Goal: Task Accomplishment & Management: Manage account settings

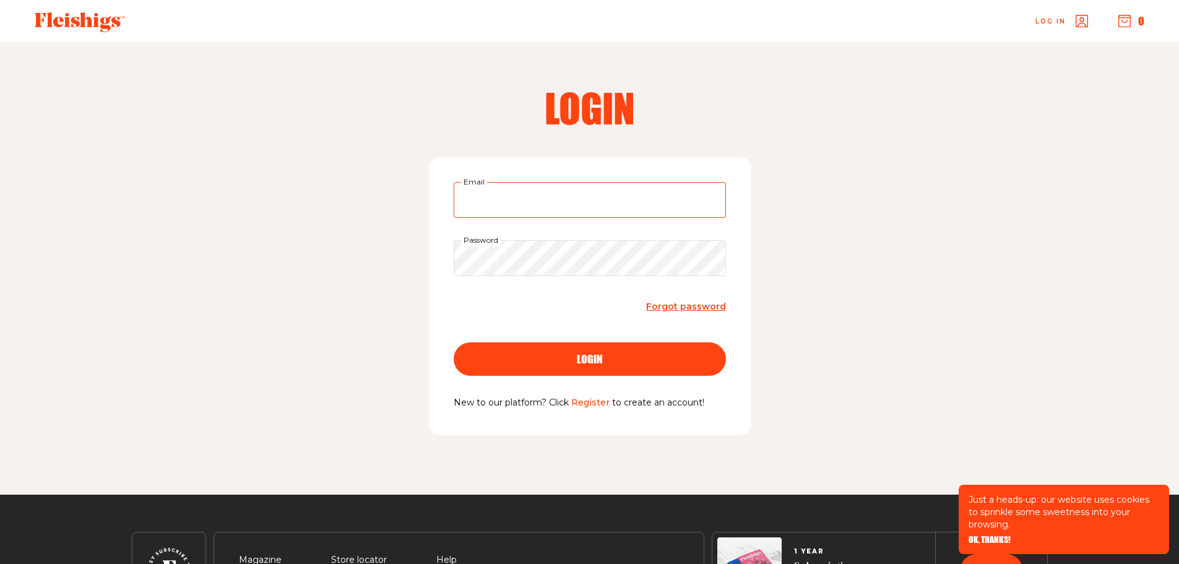
type input "sfriedman1025@gmail.com"
click at [549, 357] on div "login" at bounding box center [590, 359] width 223 height 11
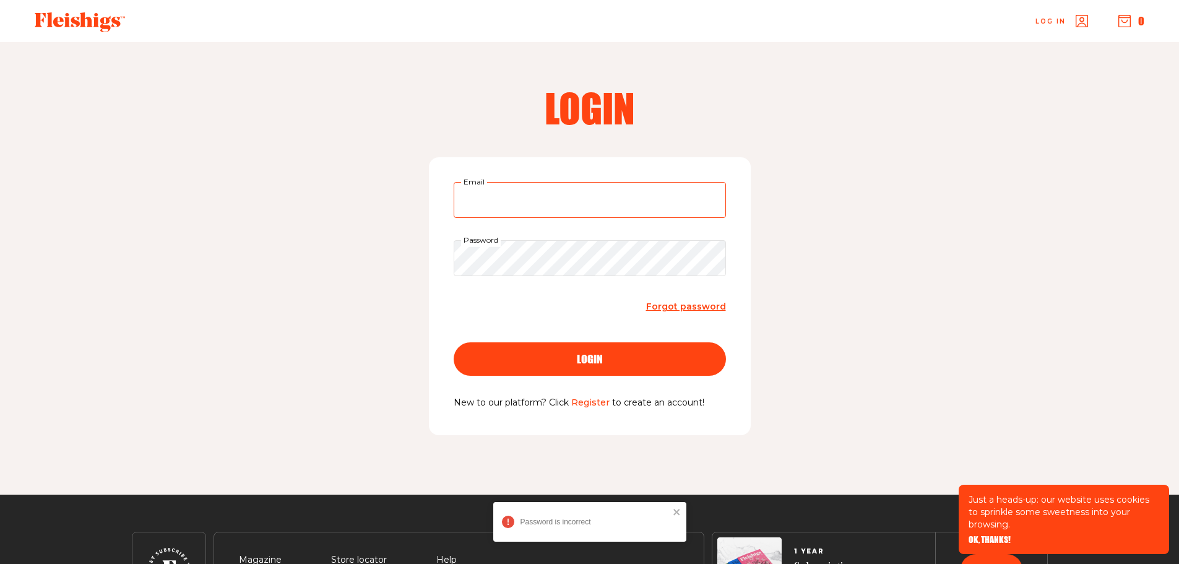
click at [563, 200] on input "Email" at bounding box center [590, 200] width 272 height 36
click at [563, 207] on input "Email" at bounding box center [590, 200] width 272 height 36
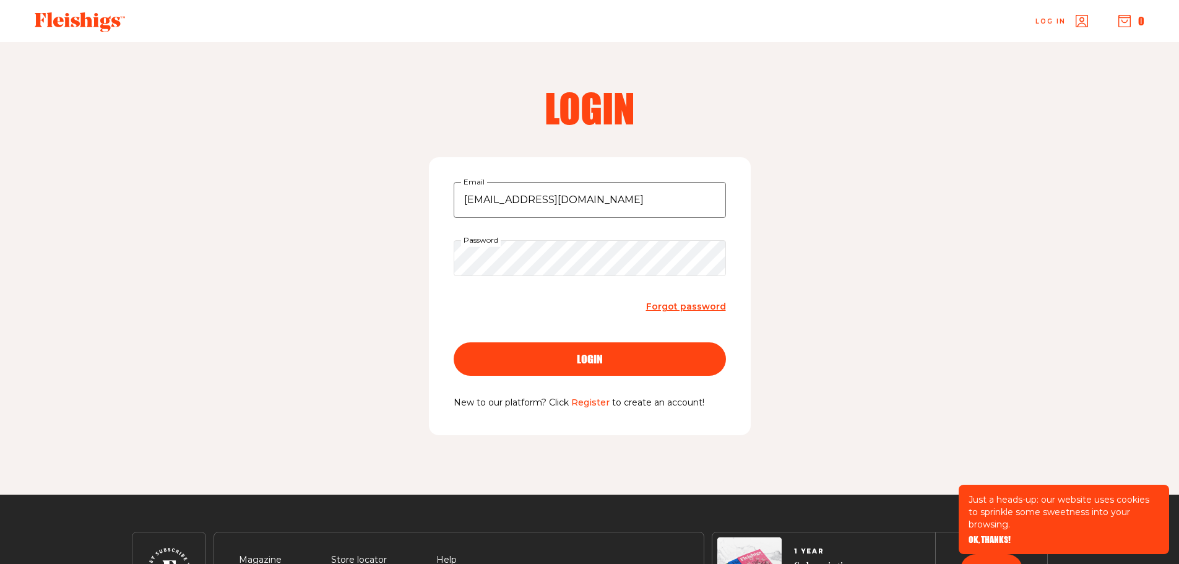
type input "sfriedman1025@gmail.com"
click at [454, 342] on button "login" at bounding box center [590, 358] width 272 height 33
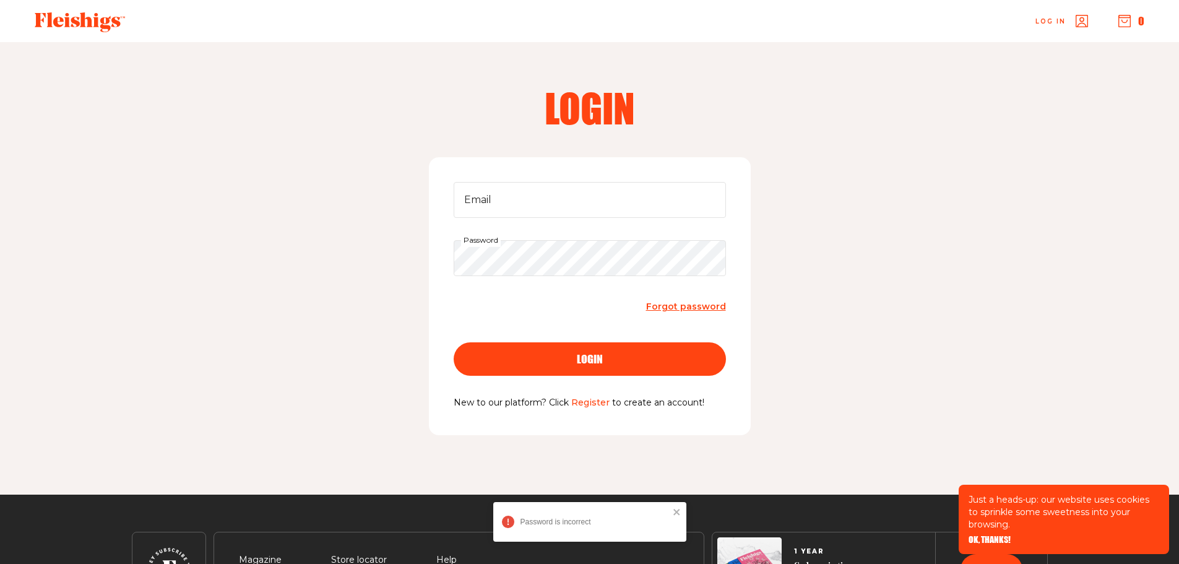
type input "sfriedman1025@gmail.com"
click at [582, 347] on button "login" at bounding box center [590, 358] width 272 height 33
click at [695, 306] on span "Forgot password" at bounding box center [686, 306] width 80 height 11
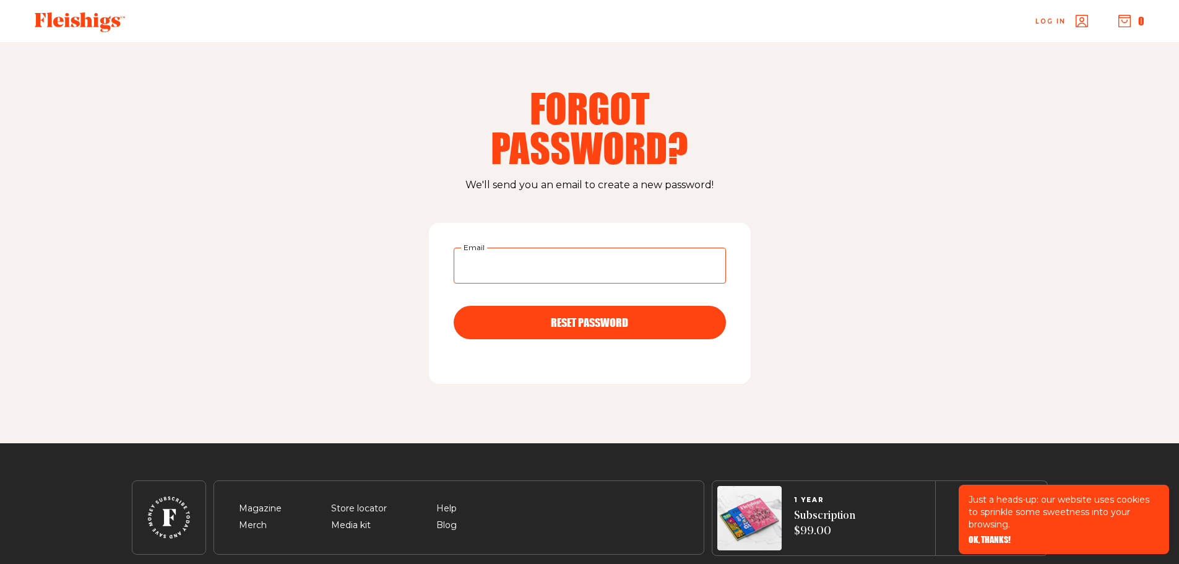
click at [547, 264] on input "Email" at bounding box center [590, 266] width 272 height 36
type input "sfriedman1025@gmail.com"
click at [566, 317] on span "RESET PASSWORD" at bounding box center [589, 311] width 77 height 11
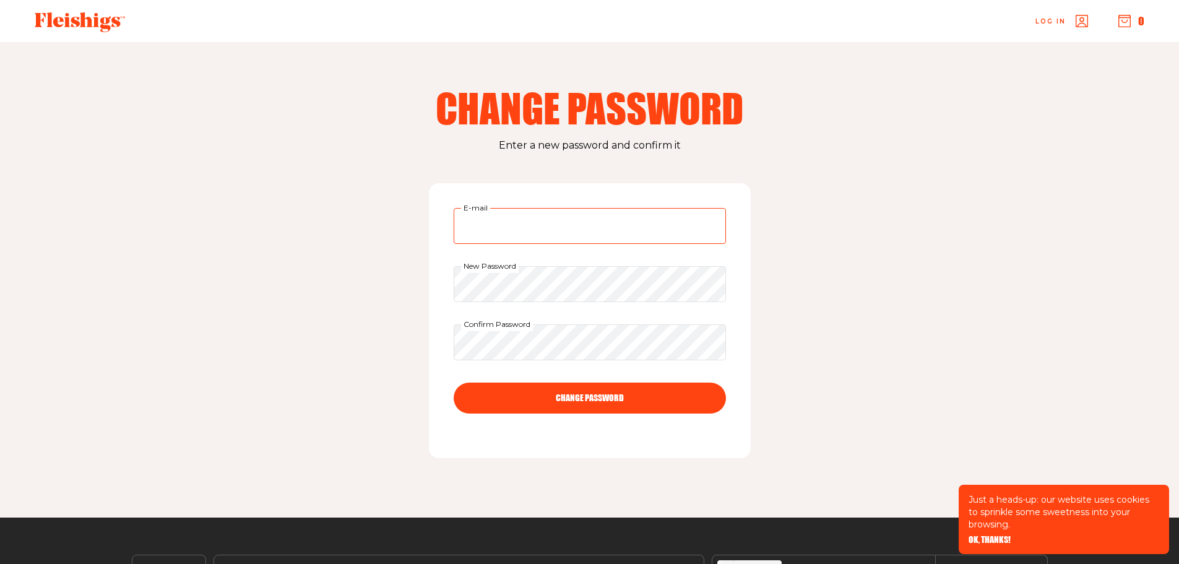
click at [537, 225] on input "E-mail" at bounding box center [590, 226] width 272 height 36
type input "[EMAIL_ADDRESS][DOMAIN_NAME]"
click at [381, 277] on div "Change Password Enter a new password and confirm it [EMAIL_ADDRESS][DOMAIN_NAME…" at bounding box center [590, 279] width 991 height 475
click at [158, 303] on div "Change Password Enter a new password and confirm it sfriedman1025@gmail.com E-m…" at bounding box center [590, 279] width 991 height 475
click at [664, 403] on button "CHANGE PASSWORD" at bounding box center [590, 398] width 272 height 31
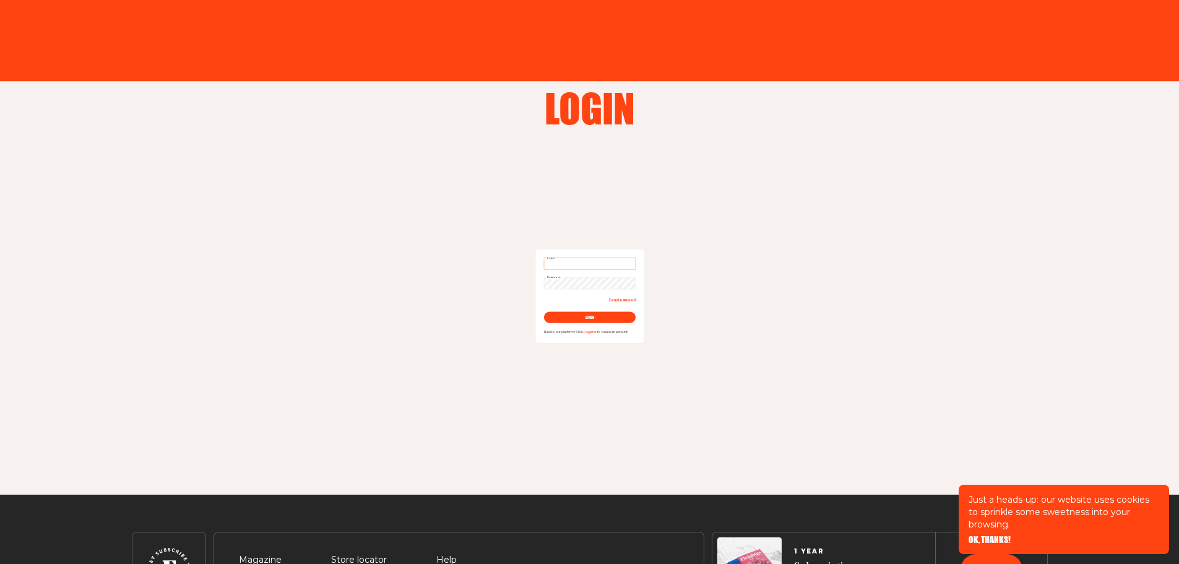
type input "sfriedman1025@gmail.com"
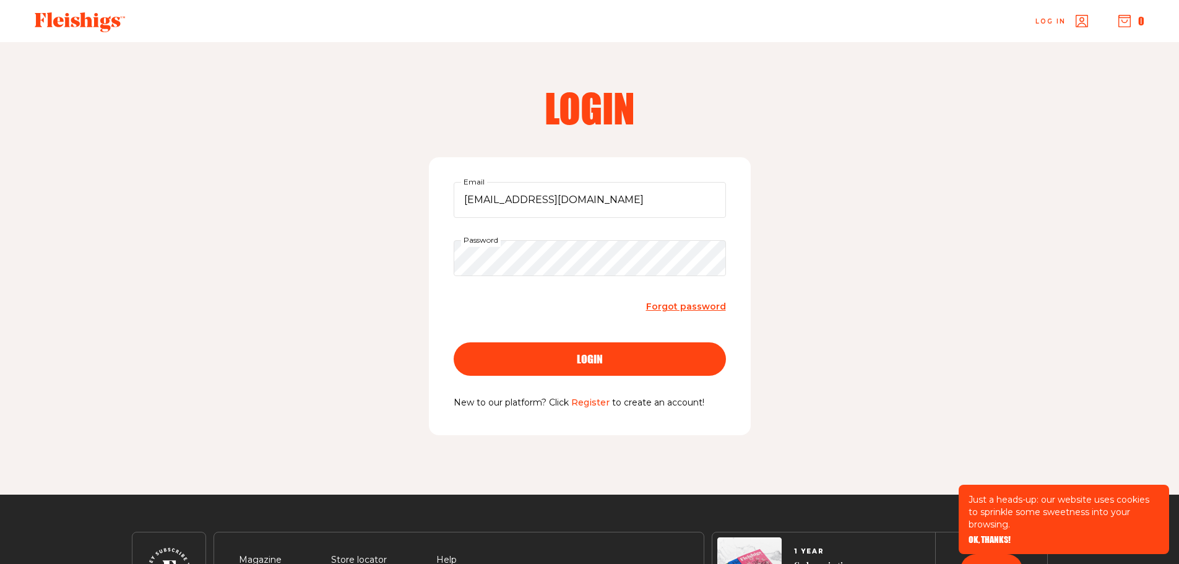
click at [543, 367] on button "login" at bounding box center [590, 358] width 272 height 33
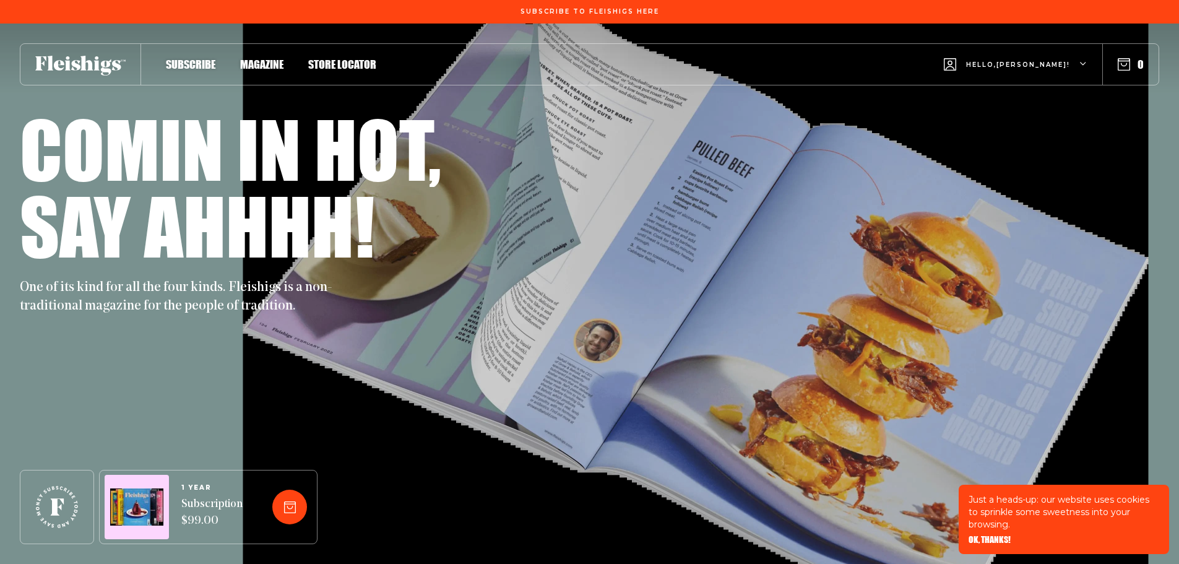
click at [187, 58] on span "Subscribe" at bounding box center [191, 52] width 50 height 14
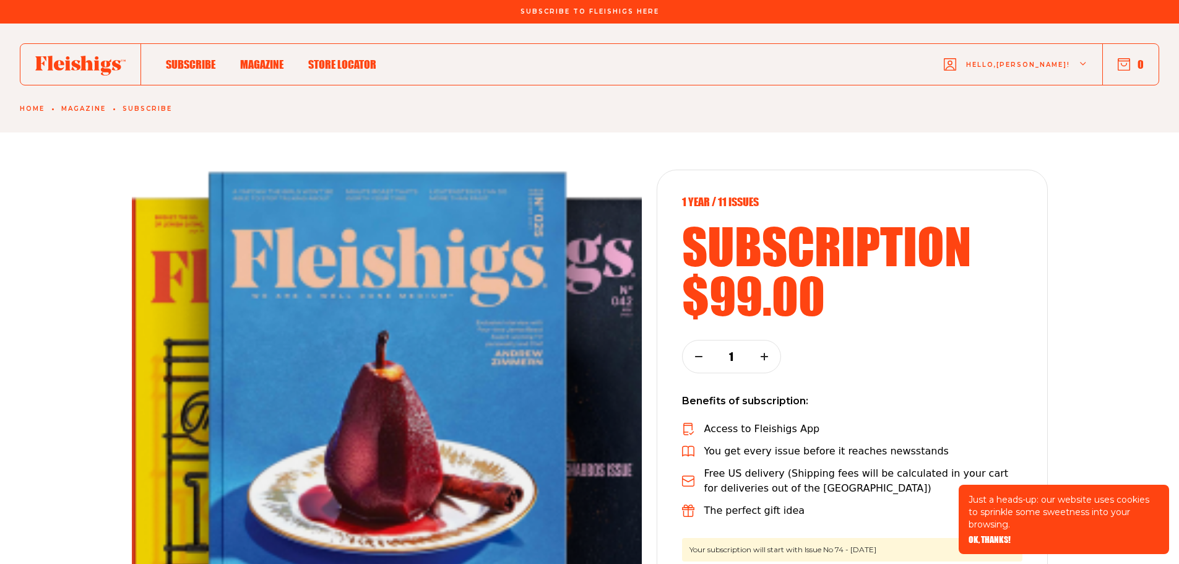
click at [1128, 66] on icon "button" at bounding box center [1124, 64] width 12 height 12
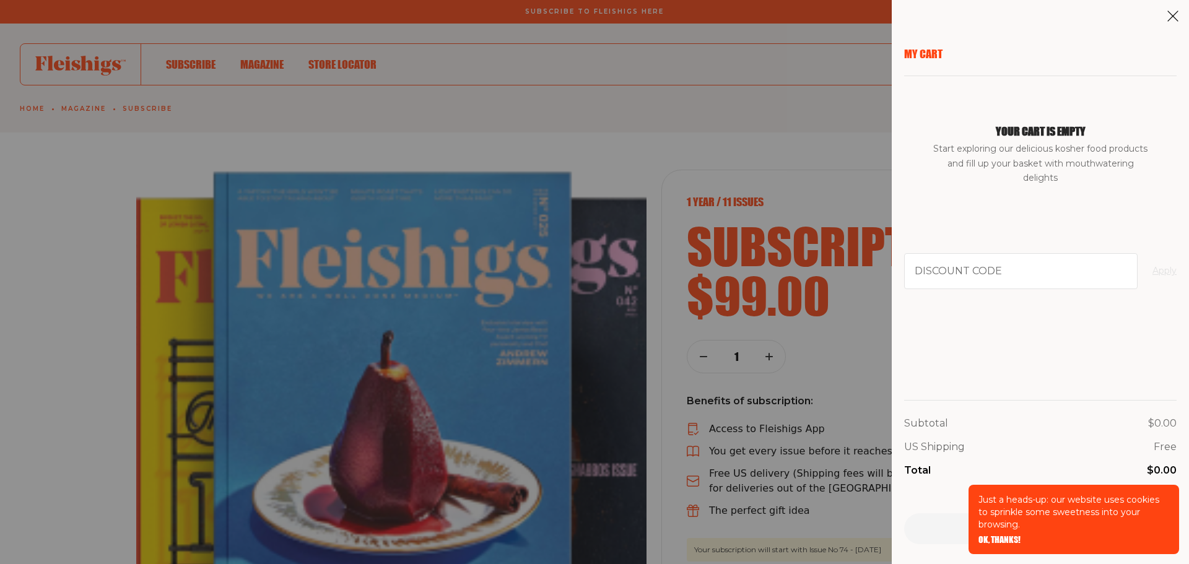
click at [703, 148] on div "My Cart Your cart is empty Start exploring our delicious kosher food products a…" at bounding box center [594, 282] width 1189 height 564
